Goal: Transaction & Acquisition: Obtain resource

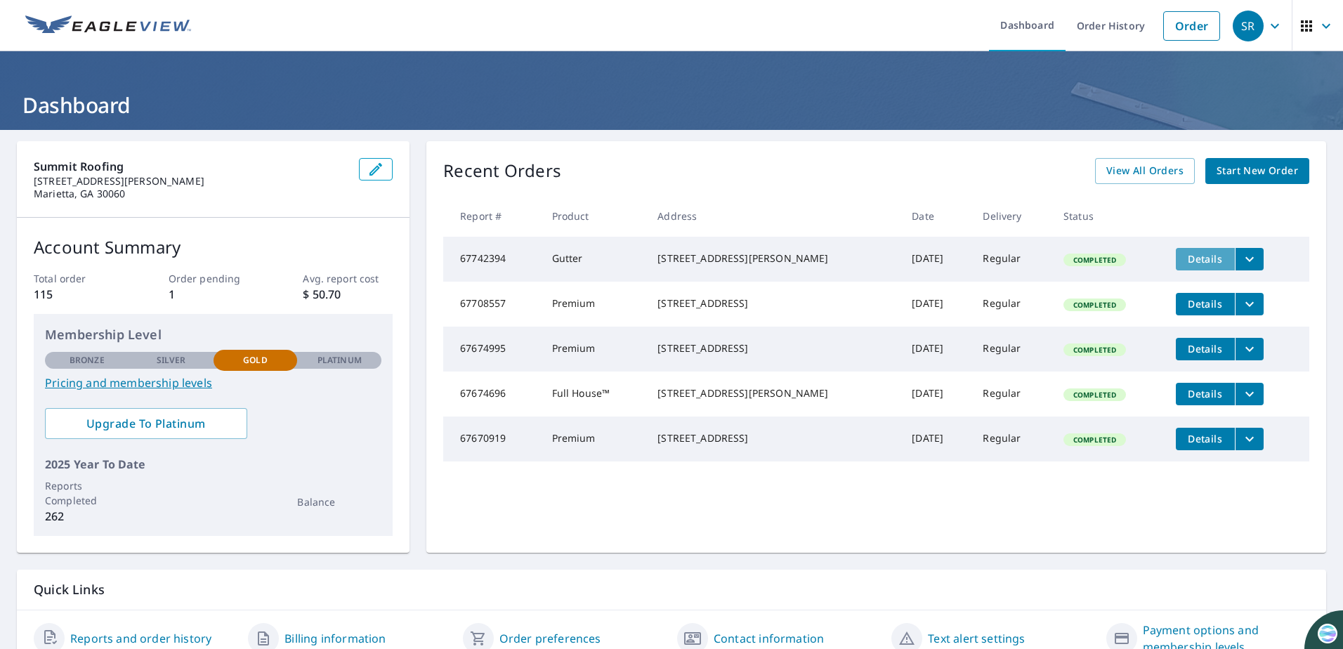
click at [1184, 257] on span "Details" at bounding box center [1205, 258] width 42 height 13
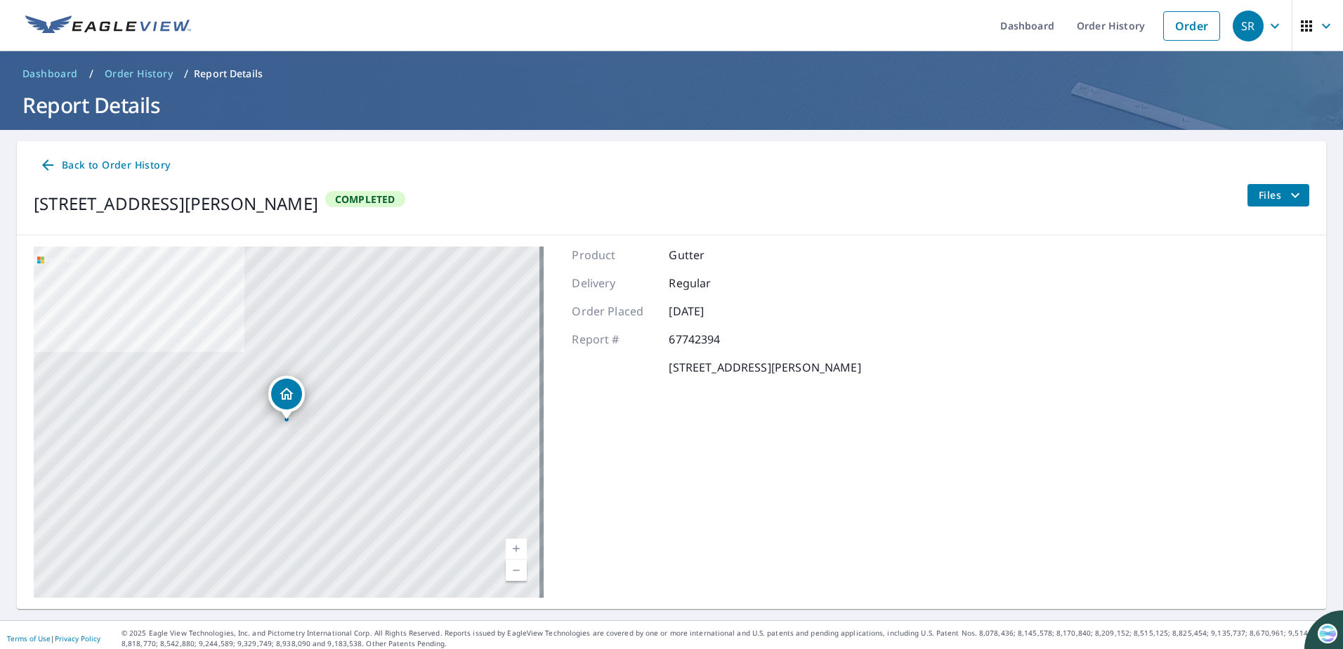
click at [1261, 192] on span "Files" at bounding box center [1281, 195] width 45 height 17
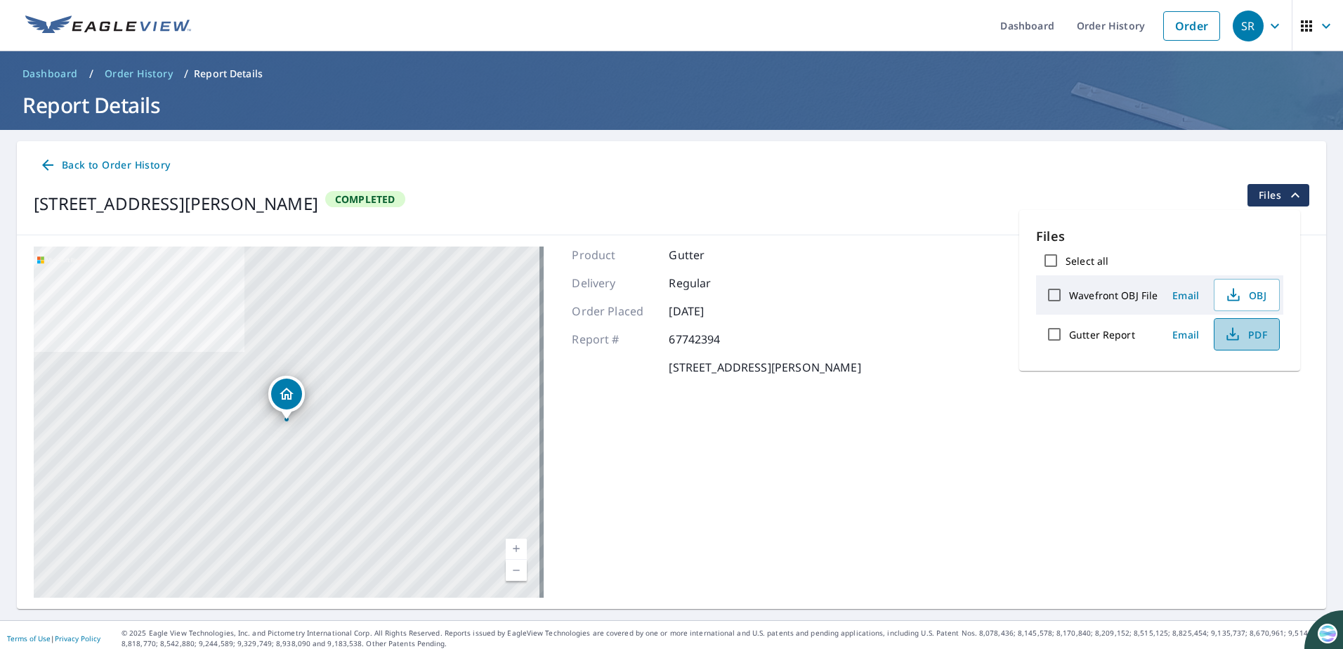
click at [1248, 337] on span "PDF" at bounding box center [1245, 334] width 45 height 17
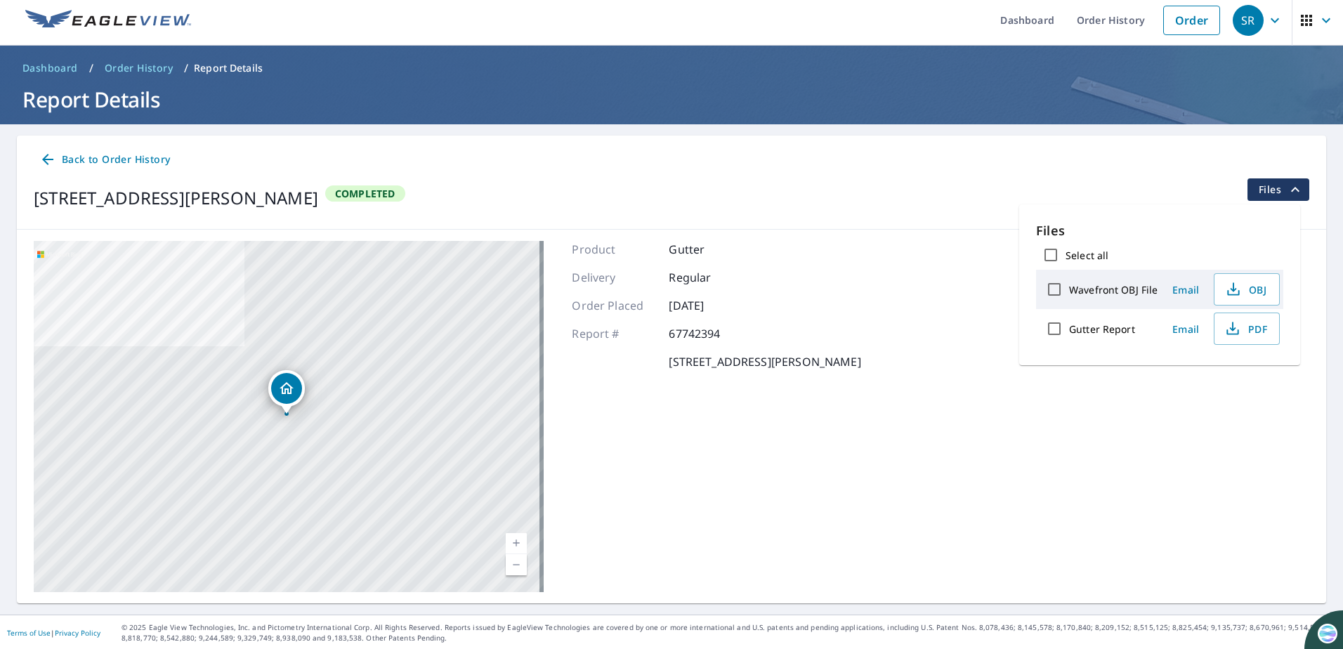
scroll to position [7, 0]
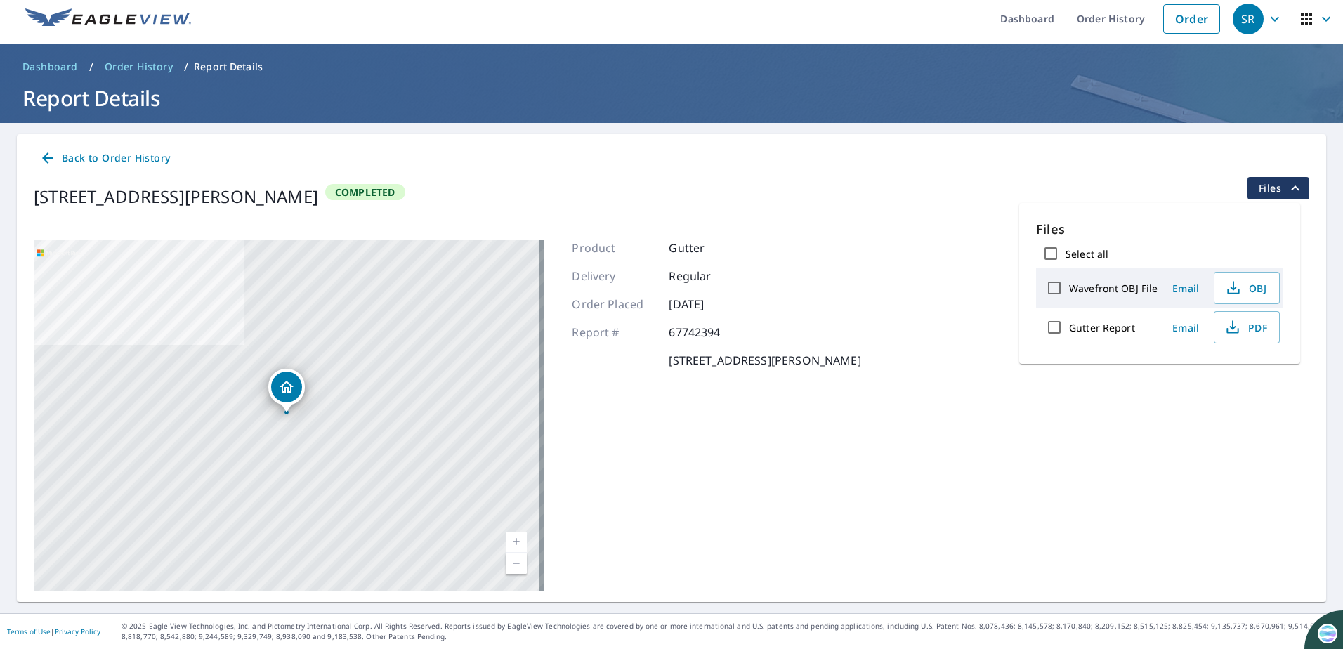
click at [94, 159] on span "Back to Order History" at bounding box center [104, 159] width 131 height 18
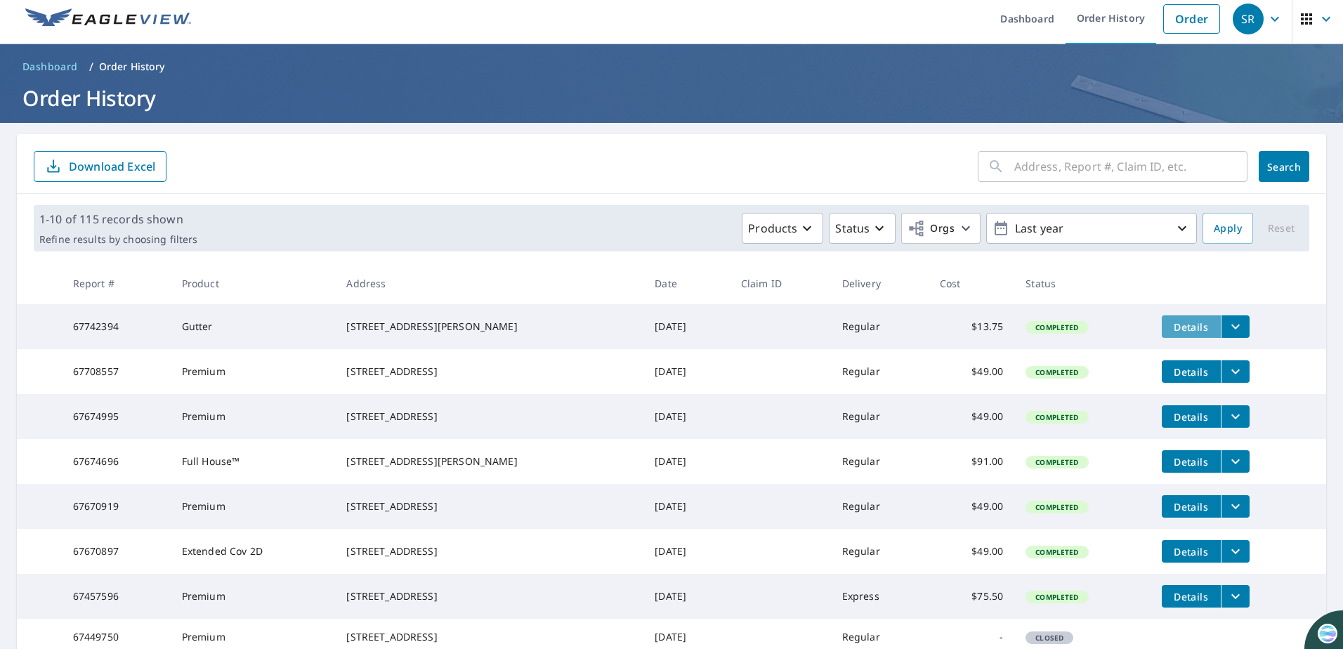
click at [1184, 329] on span "Details" at bounding box center [1191, 326] width 42 height 13
